Goal: Navigation & Orientation: Find specific page/section

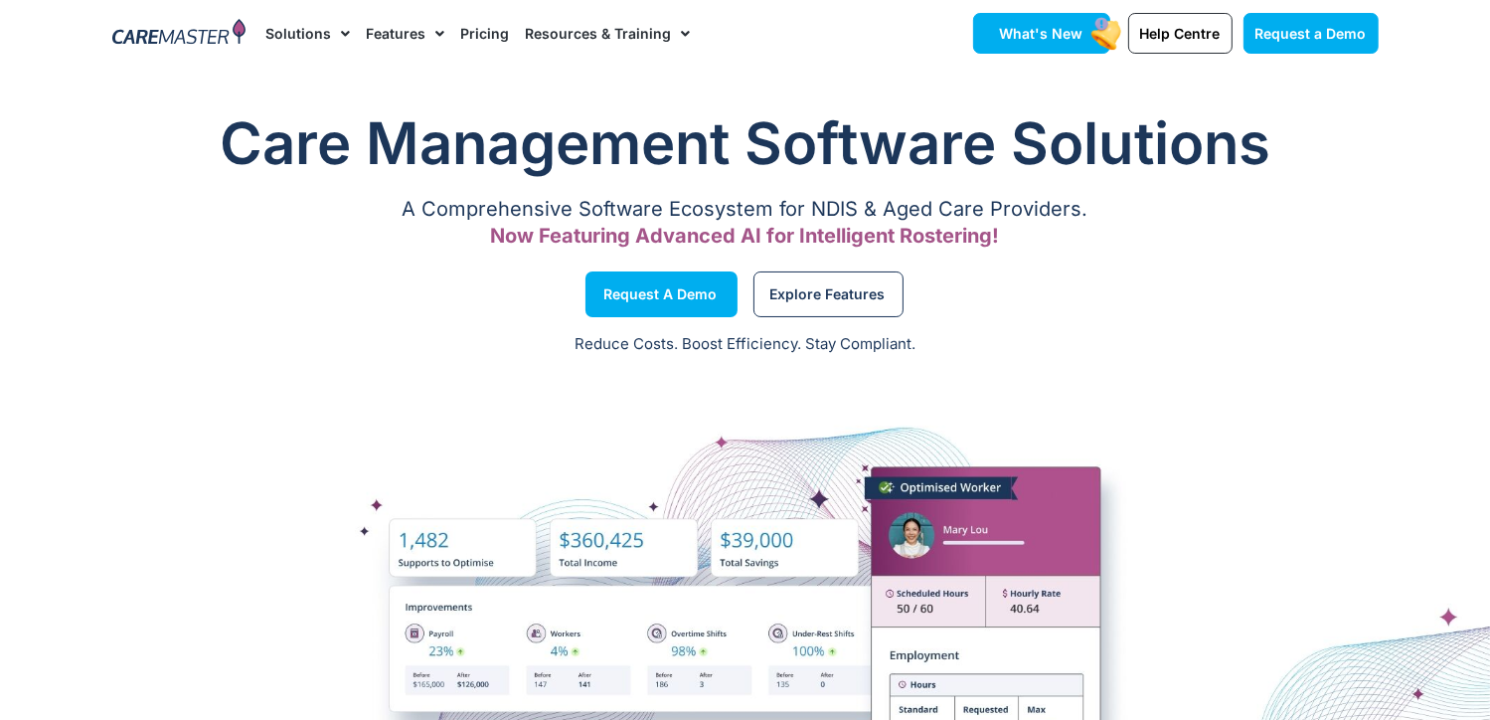
click at [1087, 26] on link "What's New" at bounding box center [1041, 33] width 137 height 41
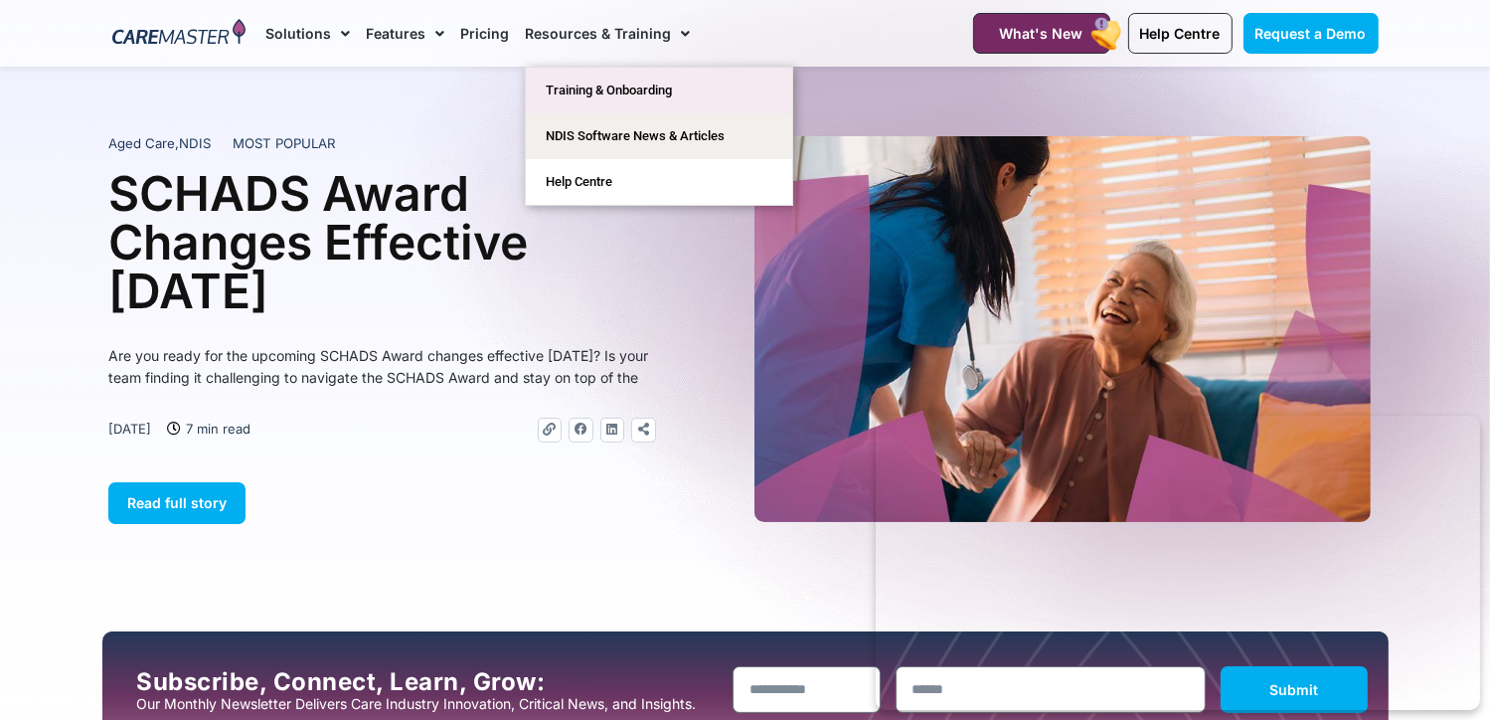
click at [629, 91] on link "Training & Onboarding" at bounding box center [659, 91] width 266 height 46
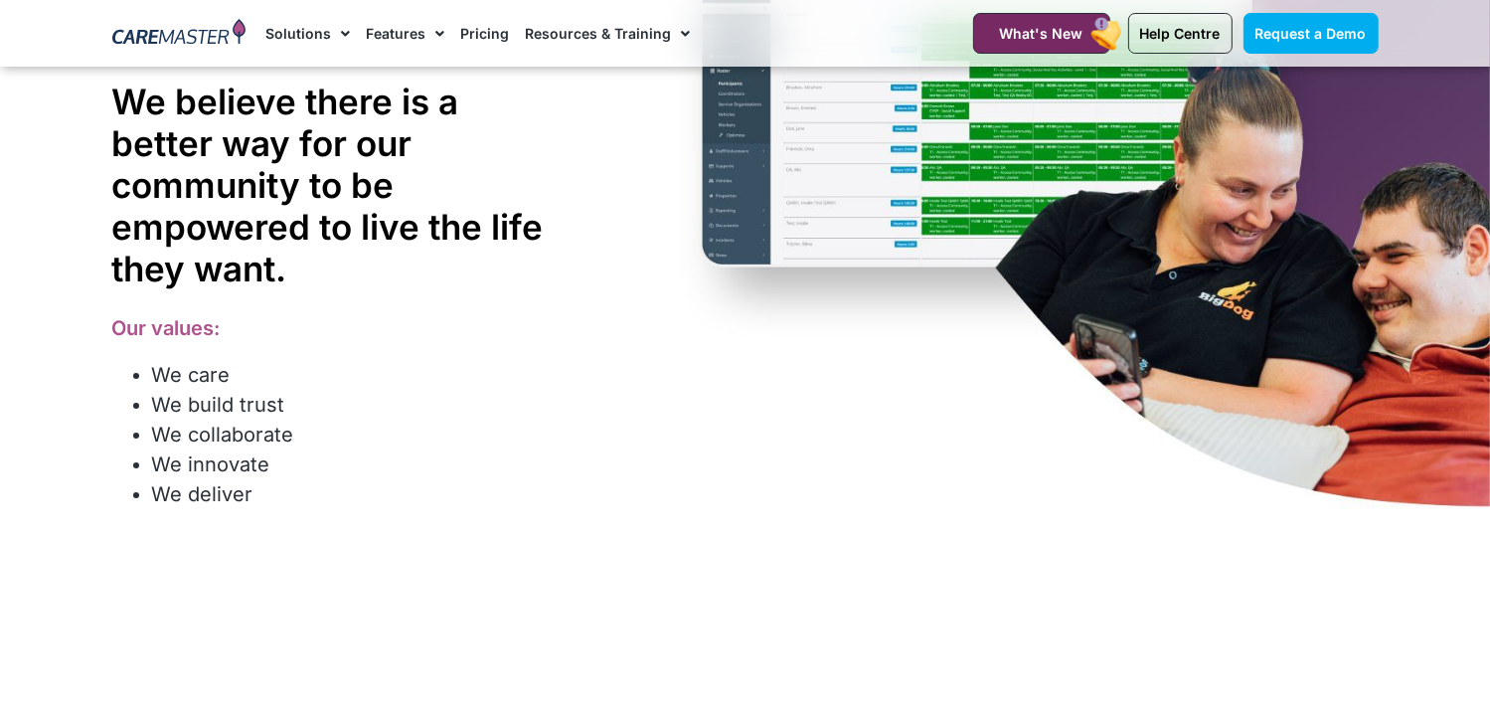
scroll to position [131, 0]
